Goal: Task Accomplishment & Management: Manage account settings

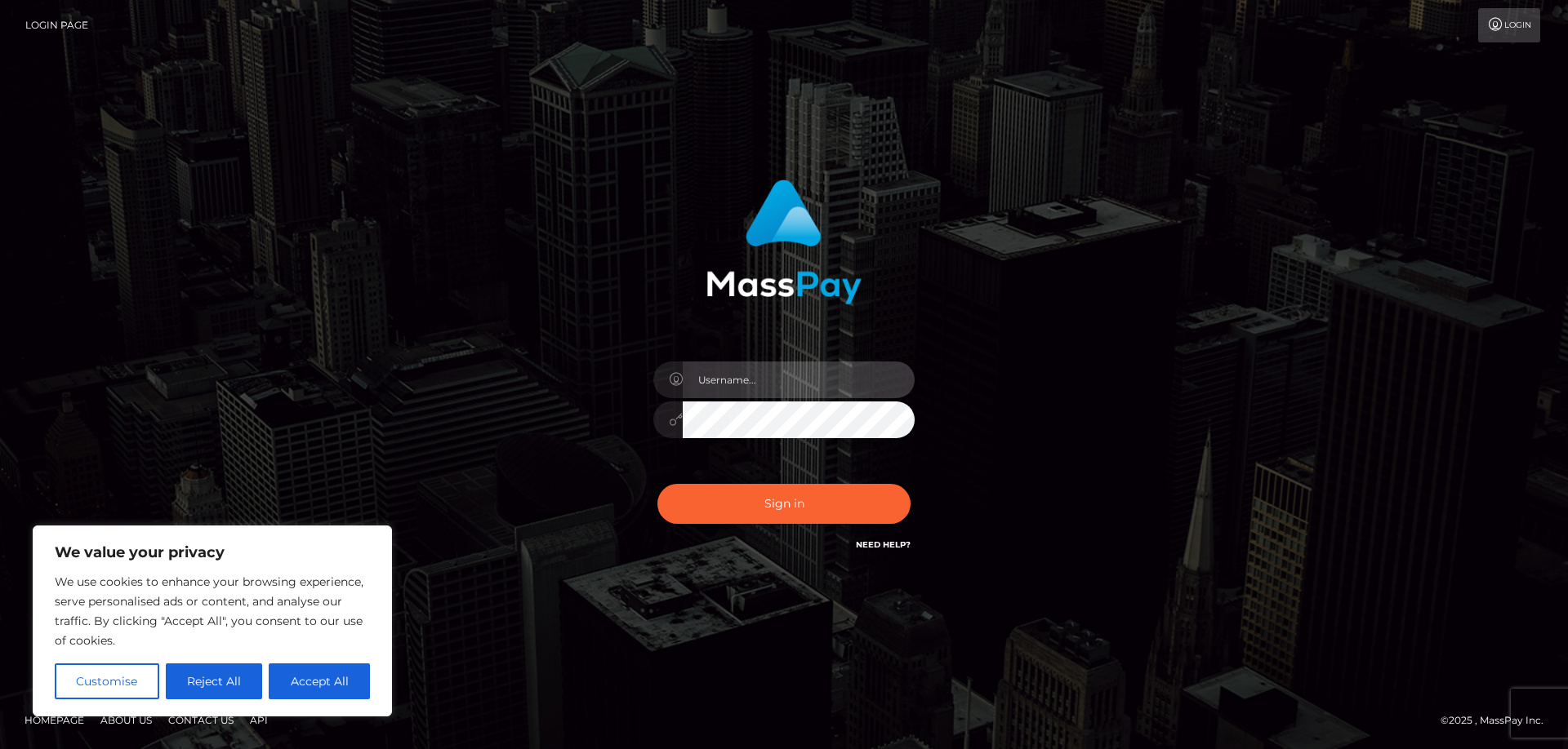
click at [769, 388] on input "text" at bounding box center [799, 380] width 232 height 36
click at [771, 376] on input "text" at bounding box center [799, 380] width 232 height 36
type input "[EMAIL_ADDRESS][DOMAIN_NAME]"
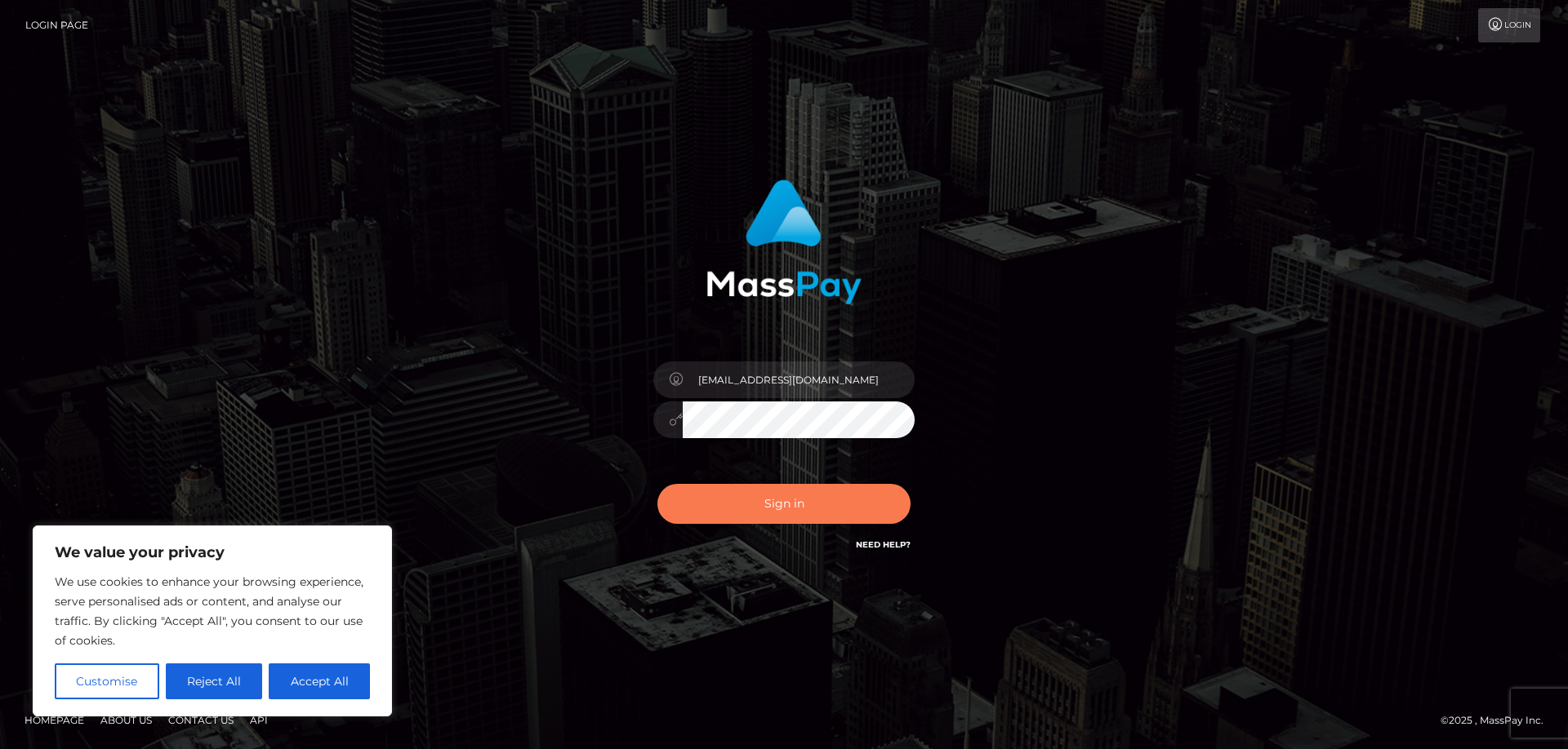
click at [777, 491] on button "Sign in" at bounding box center [784, 504] width 253 height 40
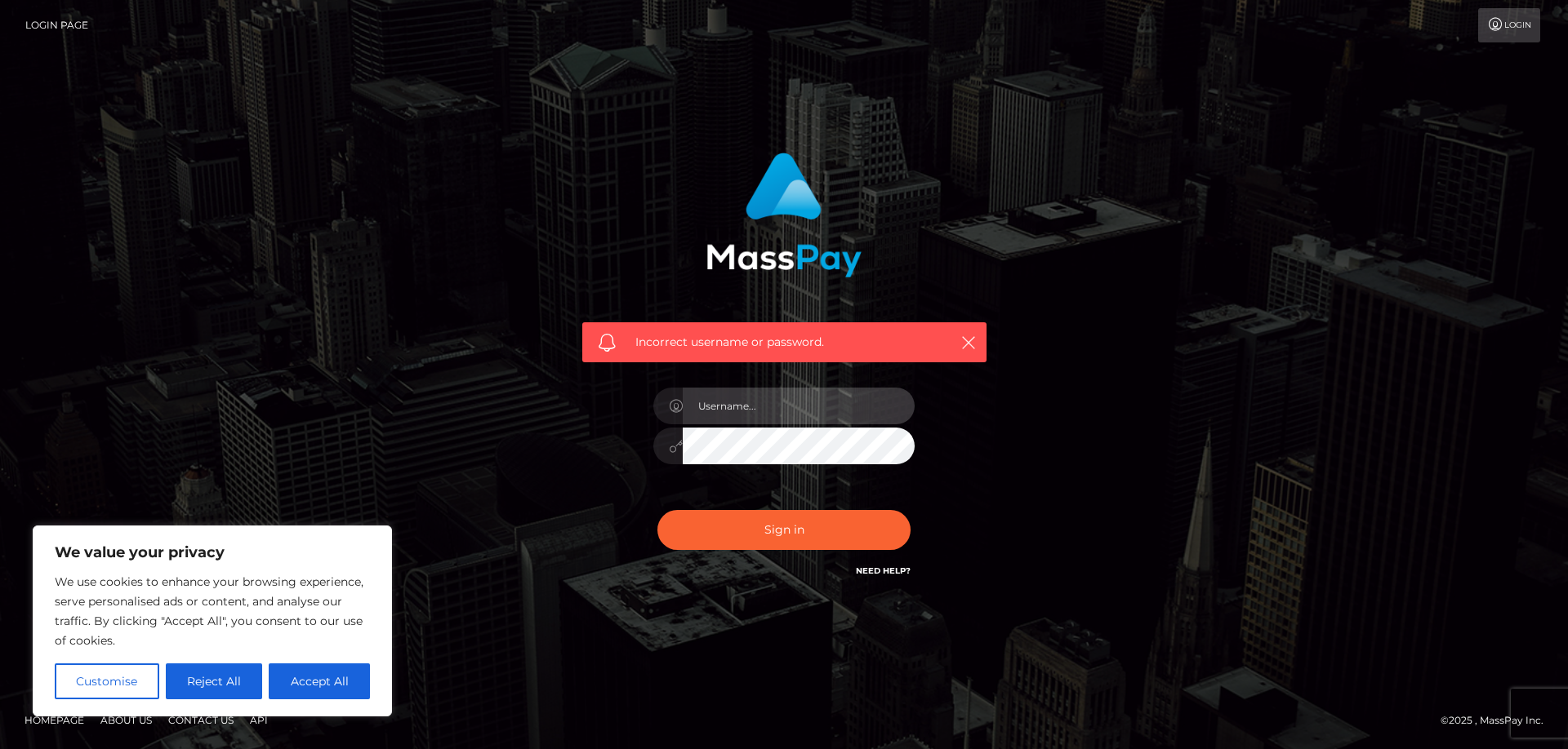
drag, startPoint x: 0, startPoint y: 0, endPoint x: 778, endPoint y: 396, distance: 873.0
click at [778, 396] on input "text" at bounding box center [799, 406] width 232 height 36
click at [758, 412] on input "text" at bounding box center [799, 406] width 232 height 36
paste input "[EMAIL_ADDRESS][DOMAIN_NAME]"
type input "[EMAIL_ADDRESS][DOMAIN_NAME]"
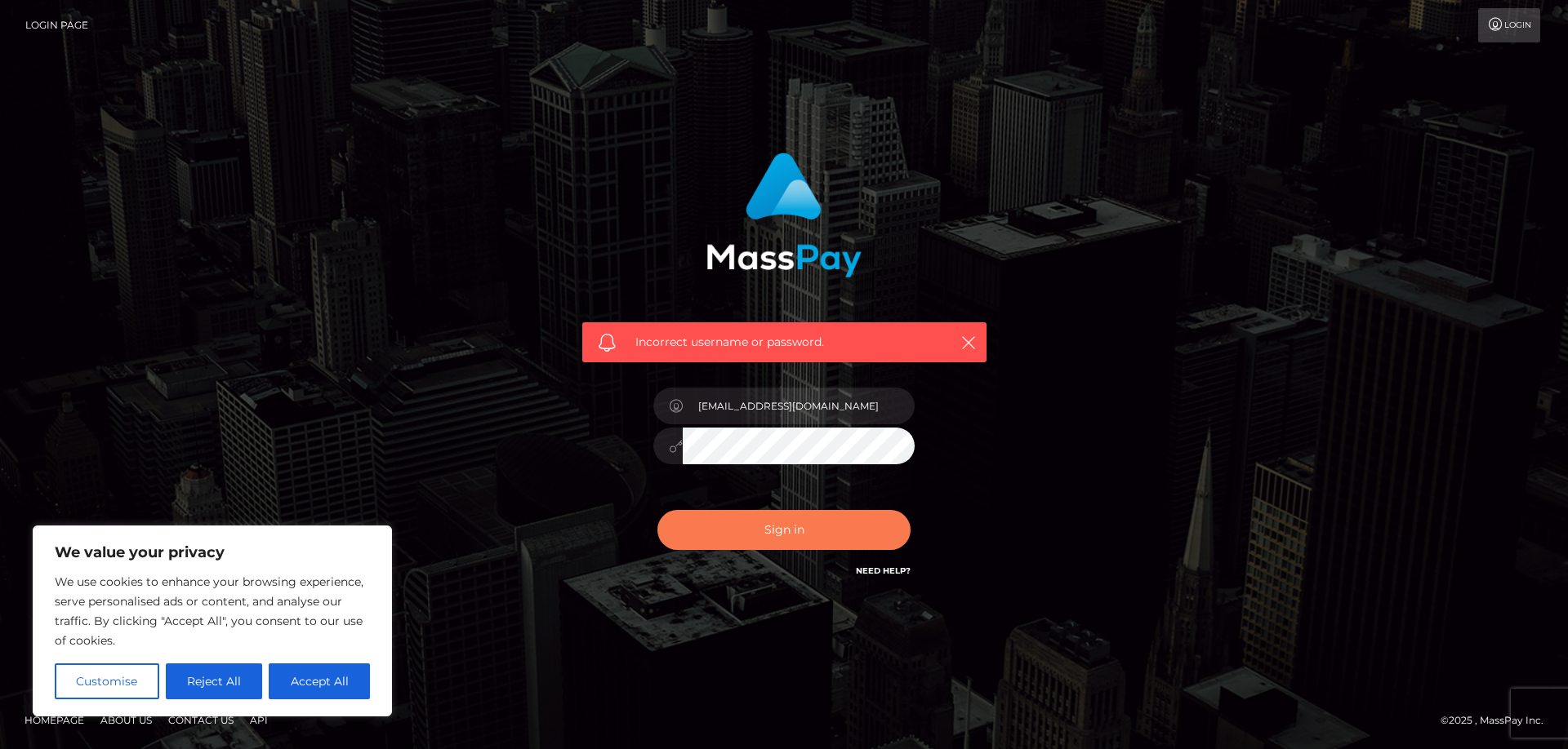
click at [790, 544] on button "Sign in" at bounding box center [784, 530] width 253 height 40
